Goal: Find specific page/section

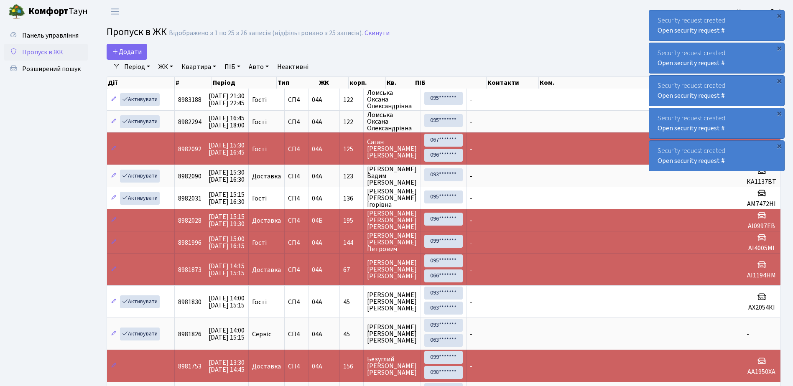
select select "25"
click at [47, 69] on span "Розширений пошук" at bounding box center [51, 68] width 59 height 9
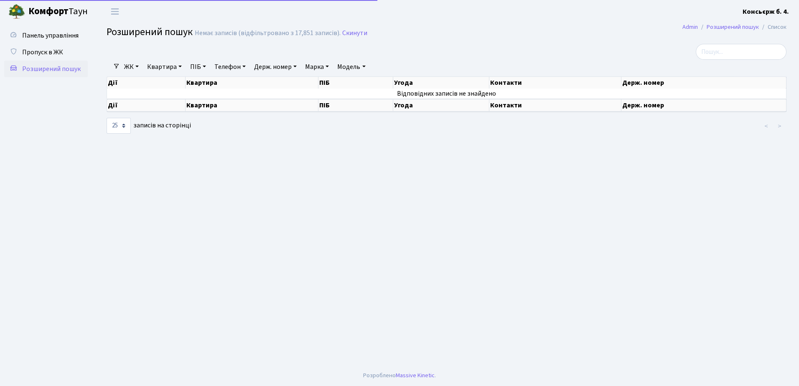
select select "25"
click at [42, 51] on span "Пропуск в ЖК" at bounding box center [42, 52] width 41 height 9
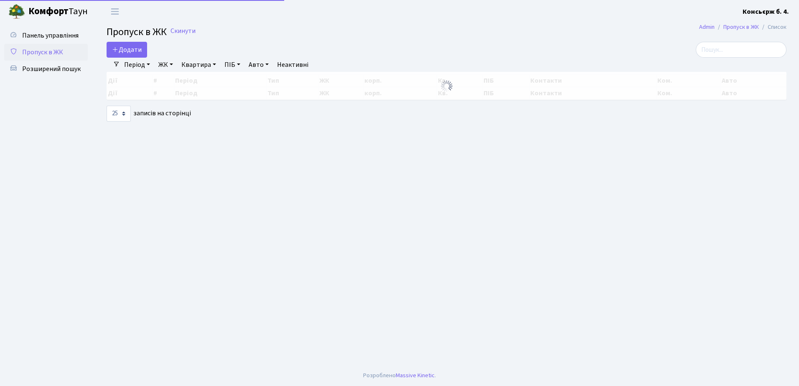
select select "25"
